Goal: Submit feedback/report problem

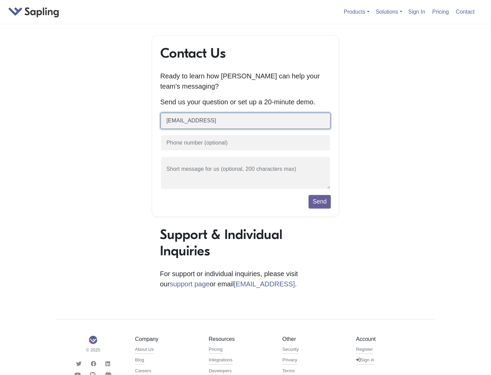
type input "[EMAIL_ADDRESS]"
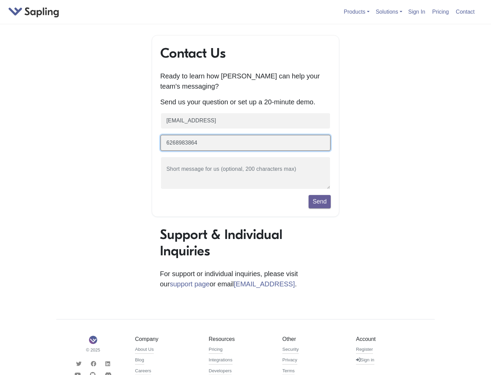
type input "6268983864"
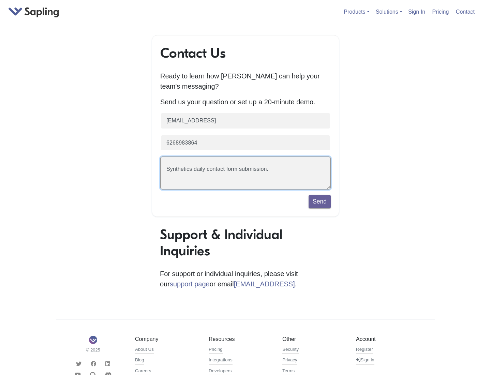
scroll to position [16, 0]
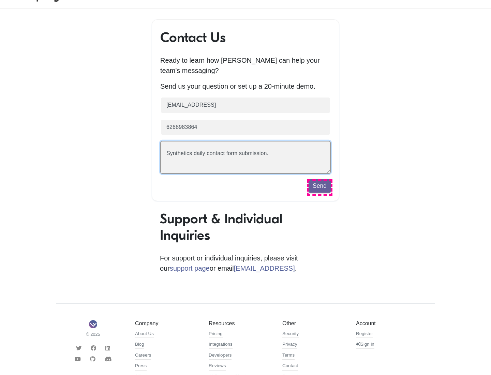
type textarea "Synthetics daily contact form submission."
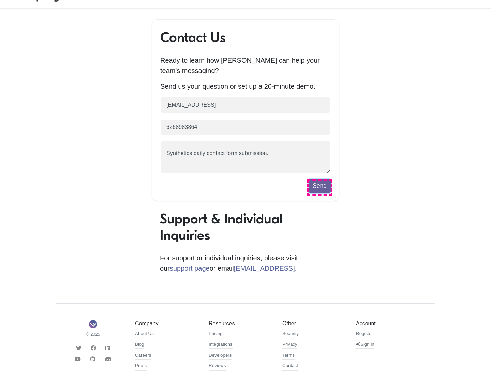
click at [319, 187] on button "Send" at bounding box center [319, 185] width 22 height 13
